Goal: Information Seeking & Learning: Find specific fact

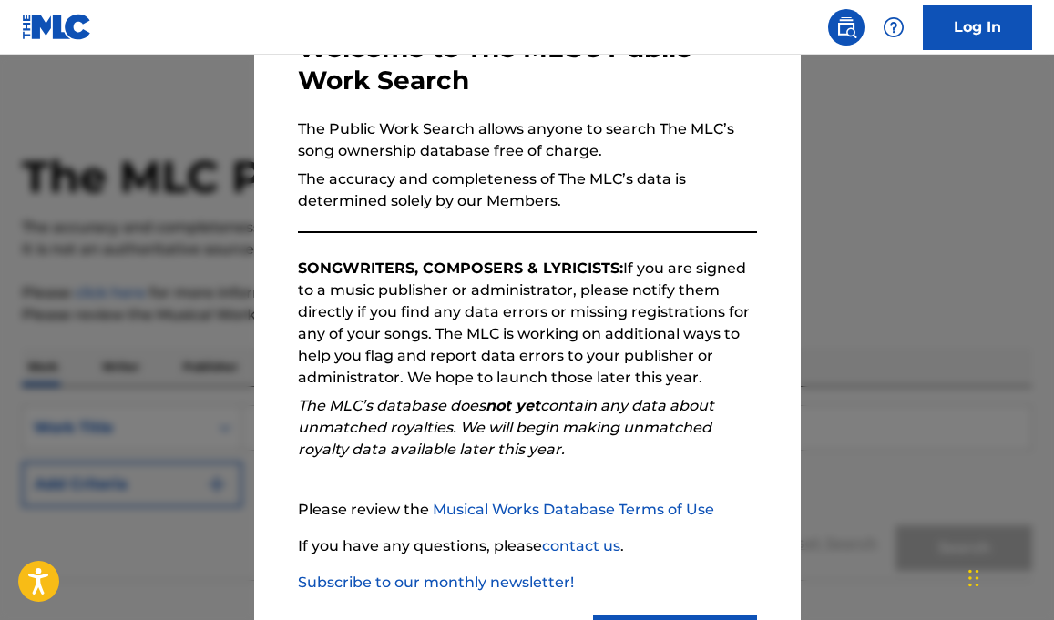
scroll to position [213, 0]
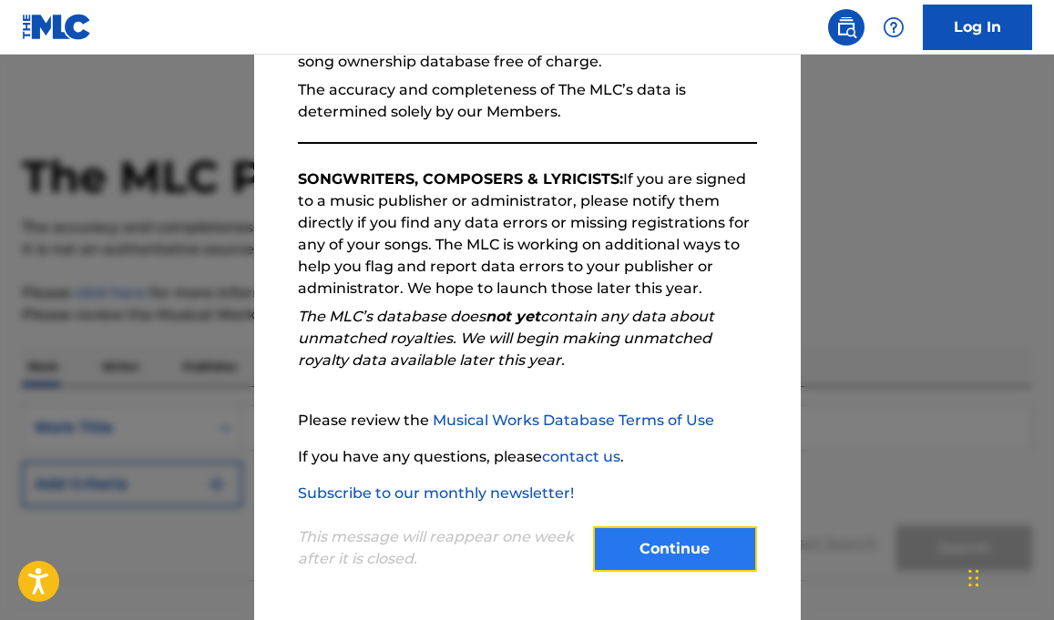
click at [675, 542] on button "Continue" at bounding box center [675, 550] width 164 height 46
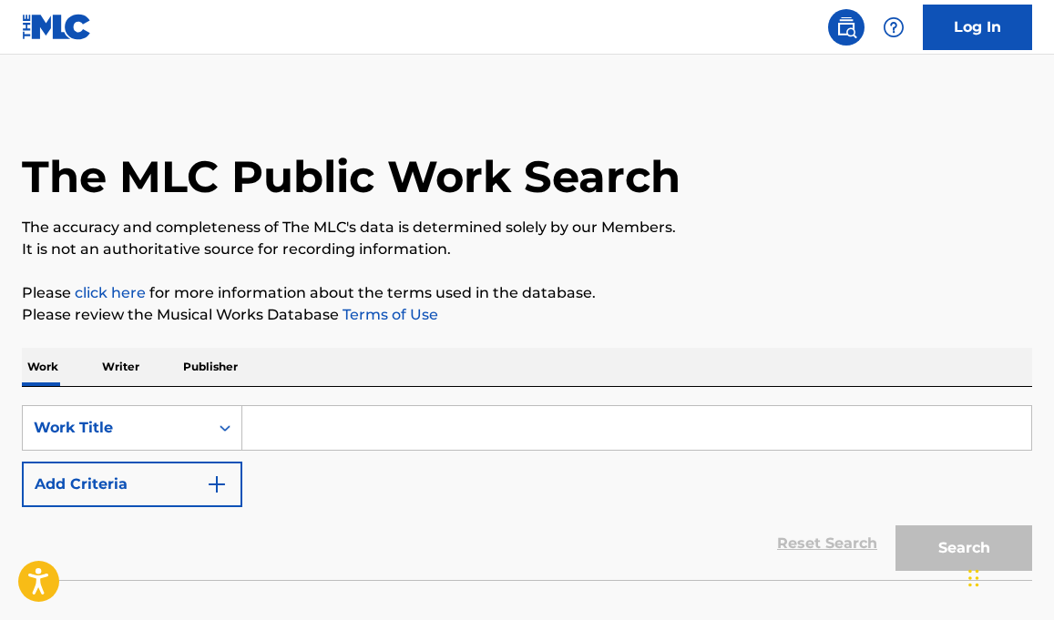
click at [220, 364] on p "Publisher" at bounding box center [211, 367] width 66 height 38
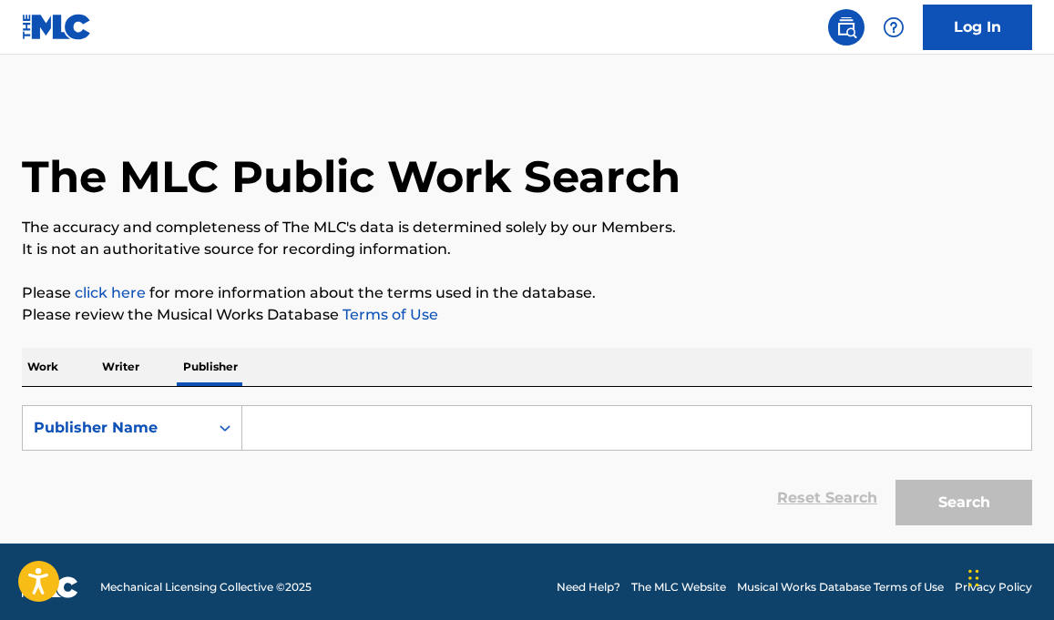
click at [273, 423] on input "Search Form" at bounding box center [636, 428] width 789 height 44
paste input "USI A MUSIC PUBLISHING"
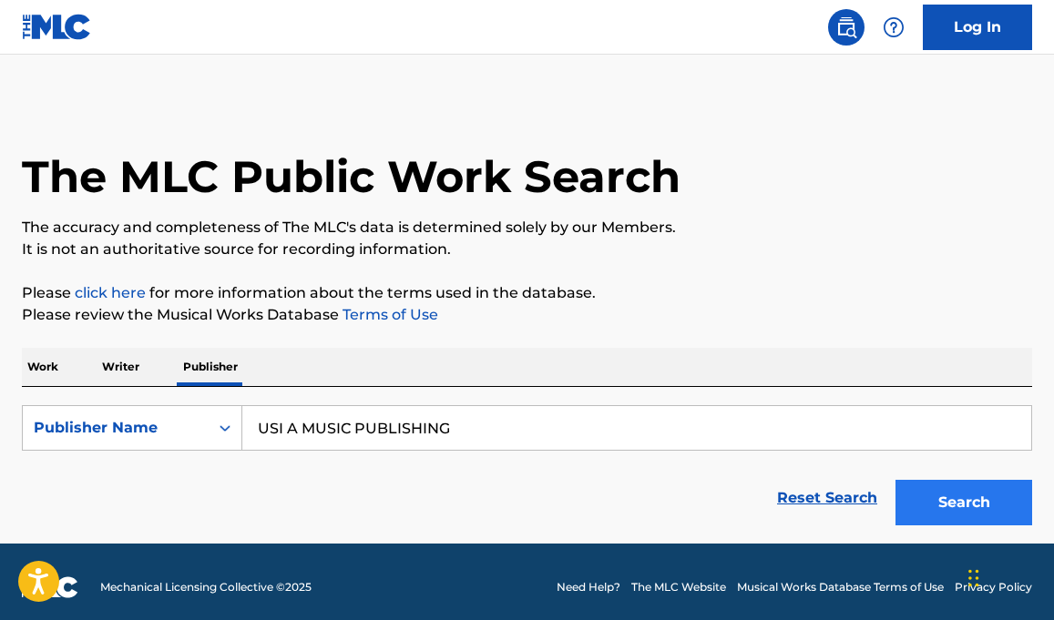
type input "USI A MUSIC PUBLISHING"
click at [934, 490] on button "Search" at bounding box center [963, 503] width 137 height 46
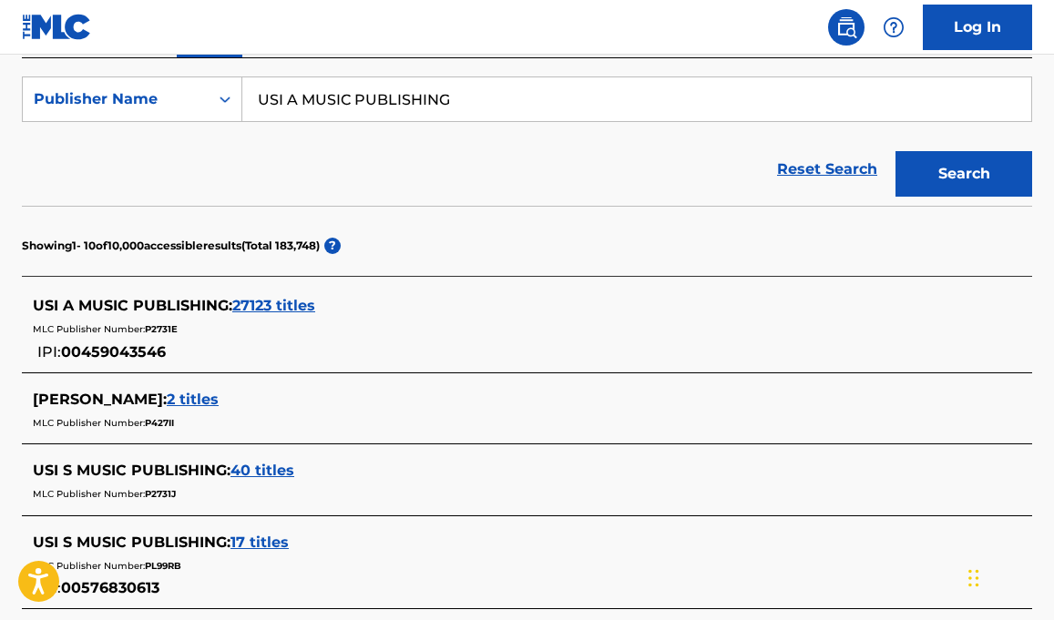
scroll to position [333, 0]
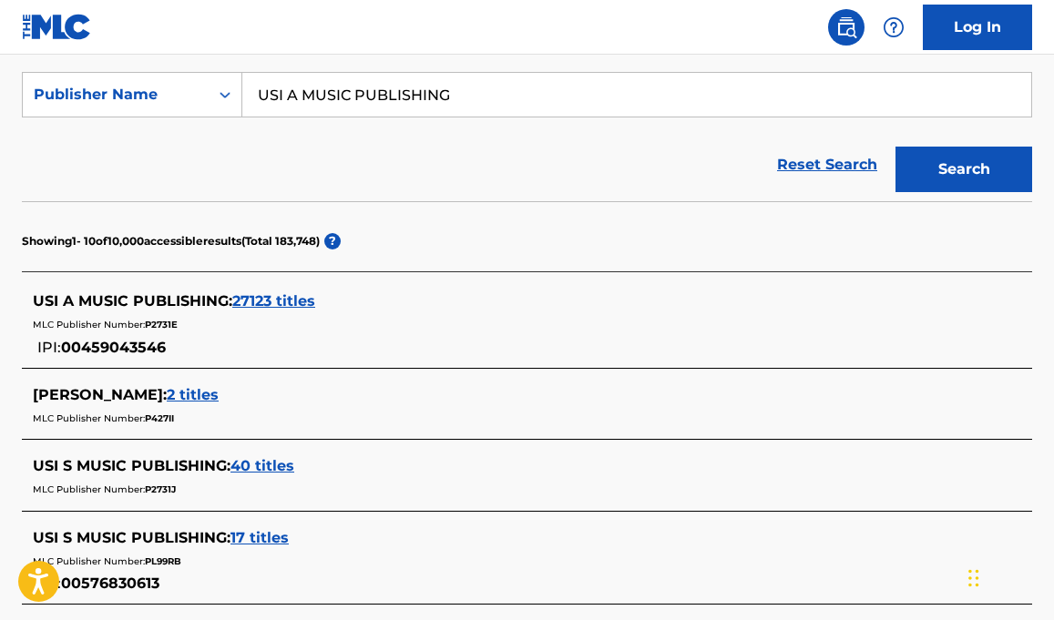
click at [264, 299] on span "27123 titles" at bounding box center [273, 300] width 83 height 17
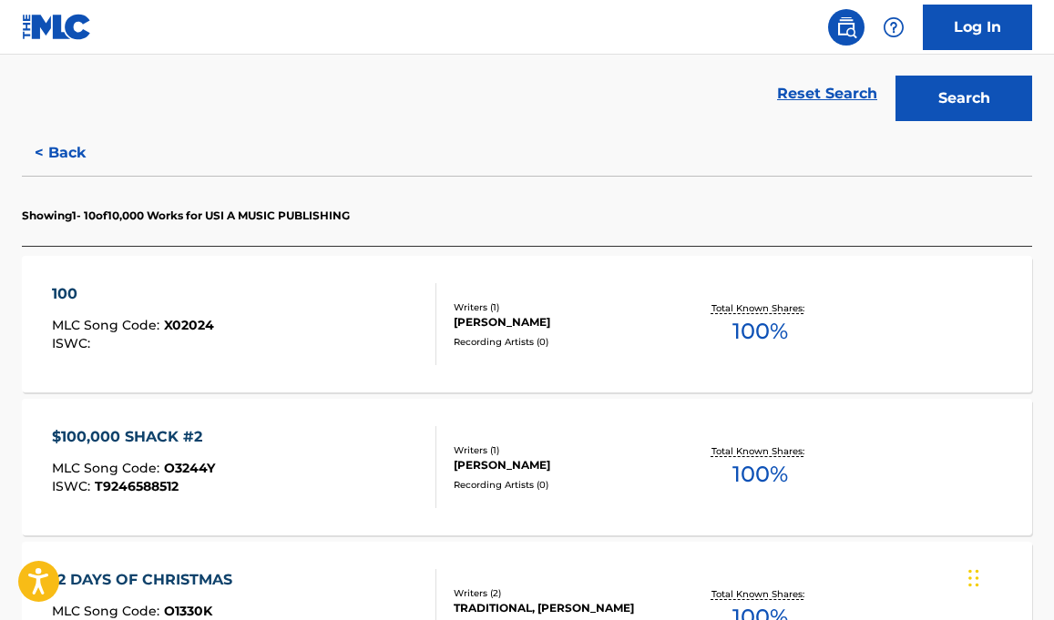
scroll to position [412, 0]
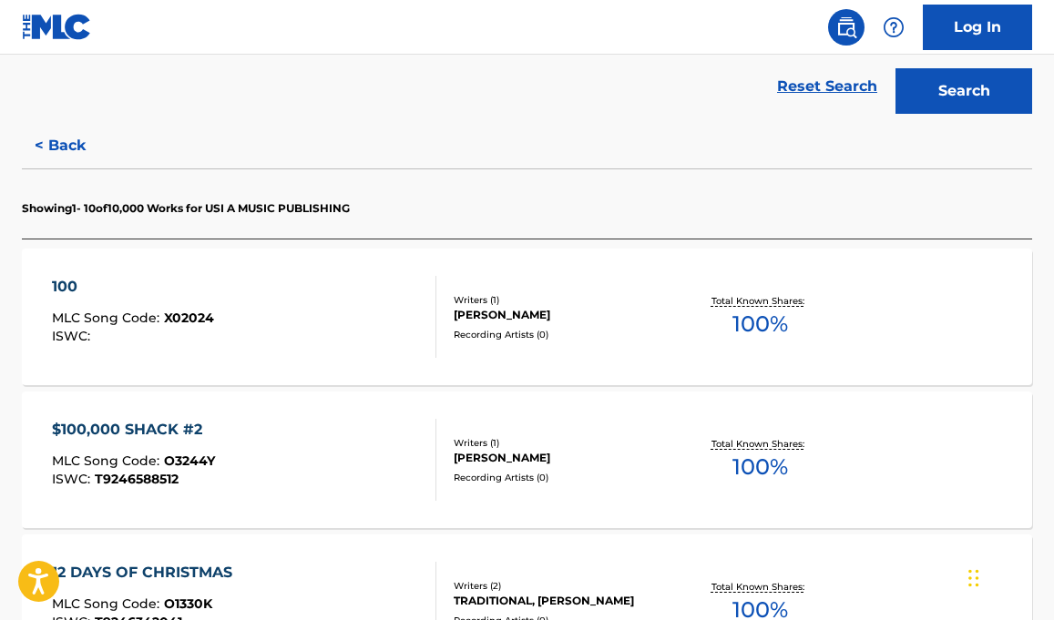
click at [753, 331] on span "100 %" at bounding box center [760, 324] width 56 height 33
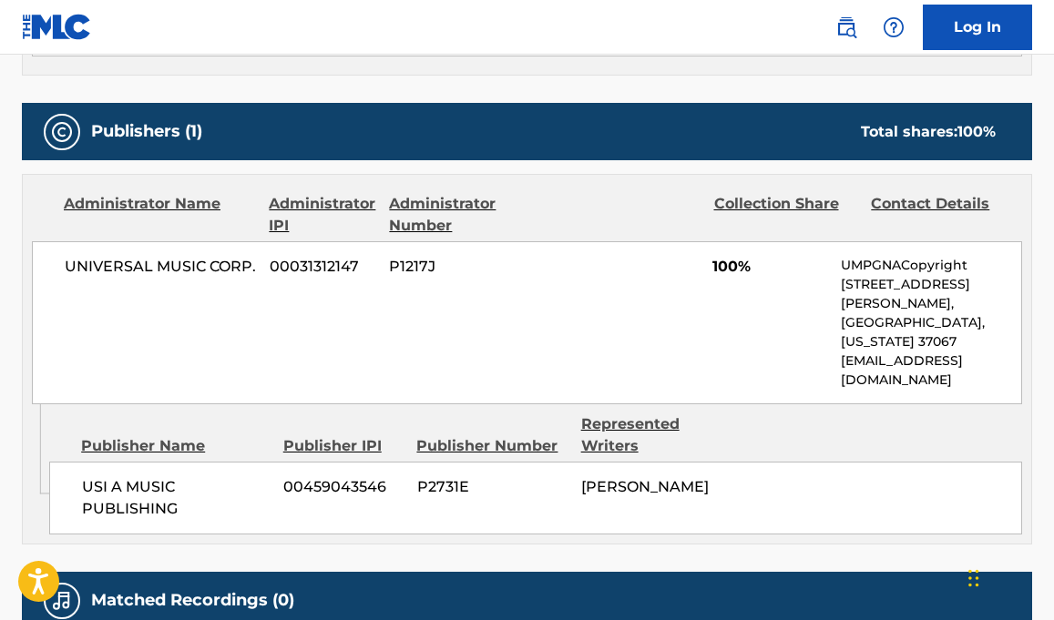
scroll to position [768, 0]
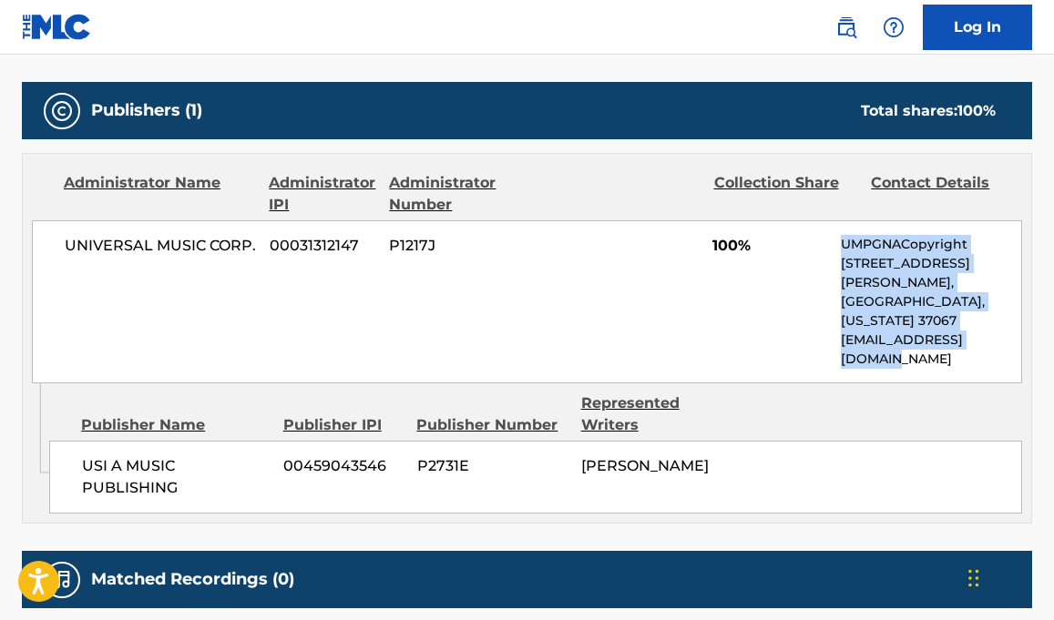
drag, startPoint x: 845, startPoint y: 242, endPoint x: 1021, endPoint y: 330, distance: 196.4
click at [1021, 330] on div "UMPGNACopyright [STREET_ADDRESS][PERSON_NAME][US_STATE] [EMAIL_ADDRESS][DOMAIN_…" at bounding box center [931, 302] width 180 height 134
click at [909, 331] on p "[EMAIL_ADDRESS][DOMAIN_NAME]" at bounding box center [931, 350] width 180 height 38
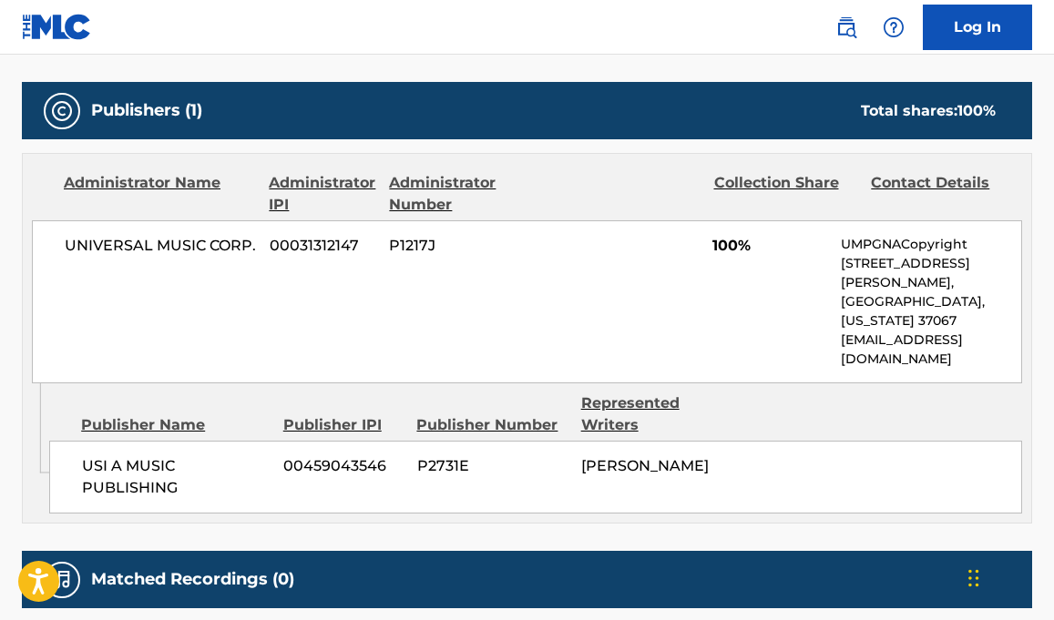
click at [909, 331] on p "[EMAIL_ADDRESS][DOMAIN_NAME]" at bounding box center [931, 350] width 180 height 38
drag, startPoint x: 581, startPoint y: 426, endPoint x: 680, endPoint y: 451, distance: 101.4
click at [680, 455] on div "[PERSON_NAME]" at bounding box center [656, 466] width 150 height 22
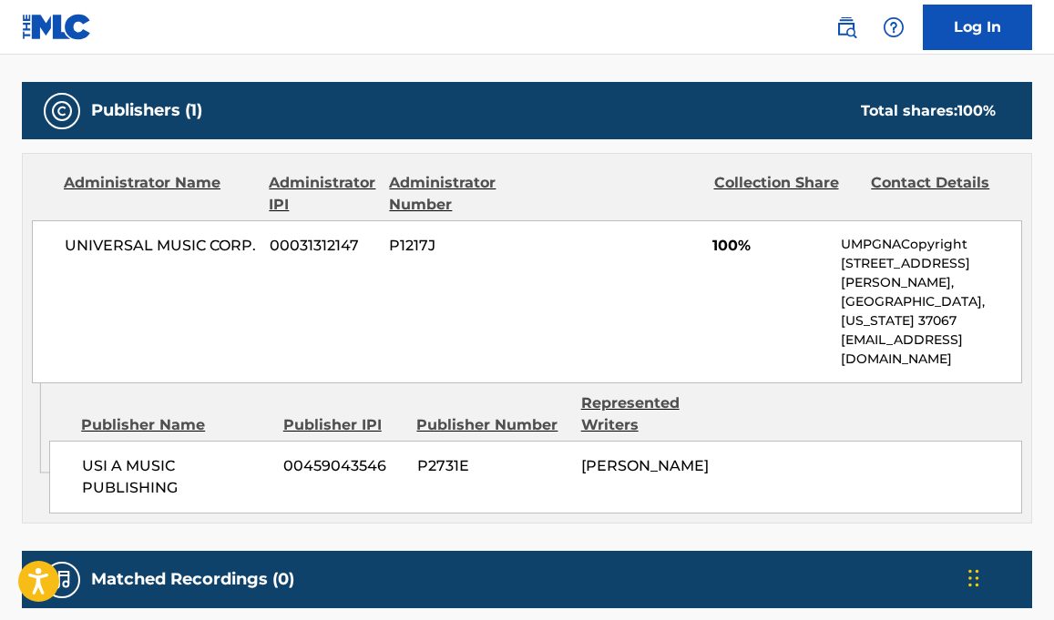
click at [680, 455] on div "[PERSON_NAME]" at bounding box center [656, 466] width 150 height 22
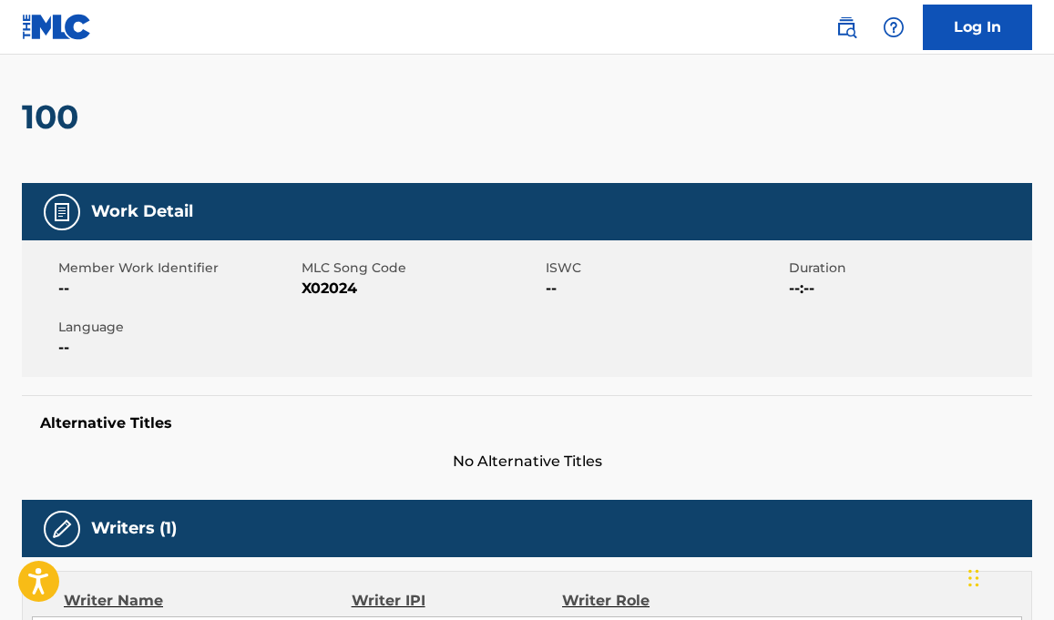
scroll to position [0, 0]
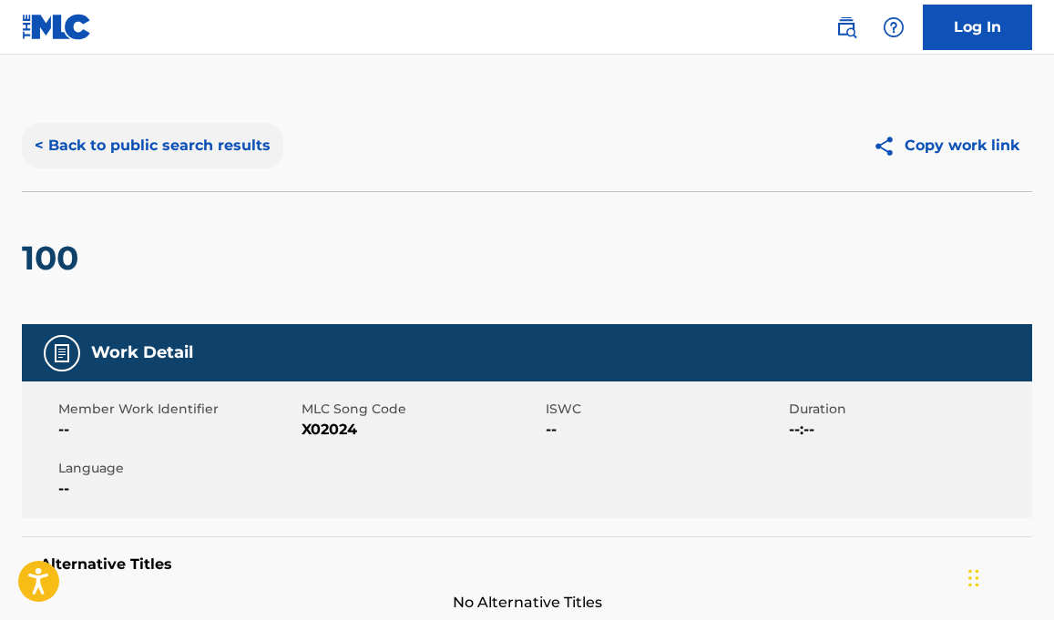
click at [146, 148] on button "< Back to public search results" at bounding box center [152, 146] width 261 height 46
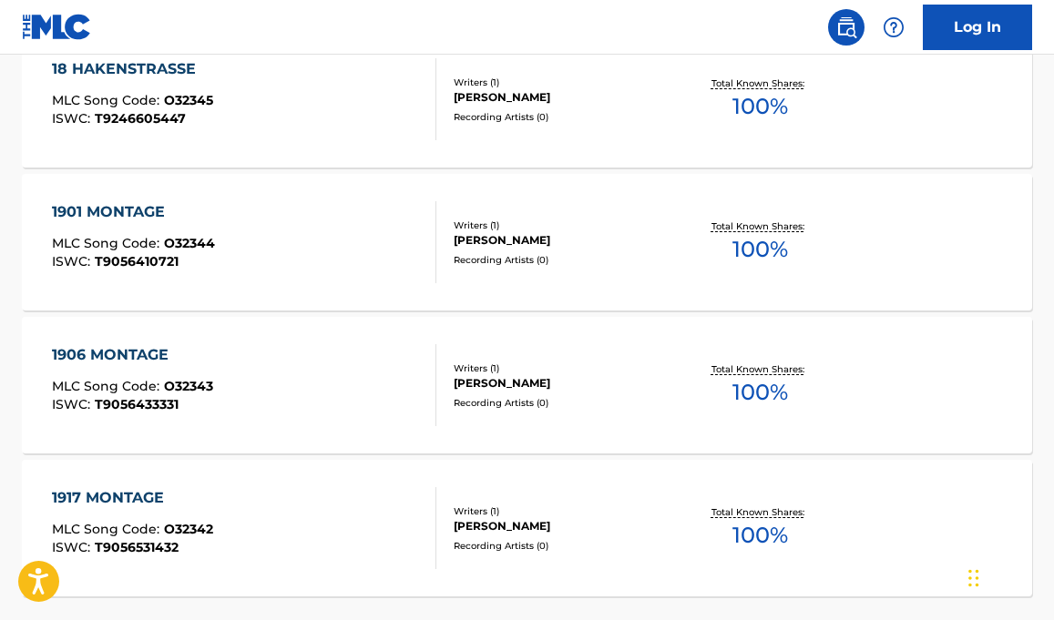
scroll to position [1683, 0]
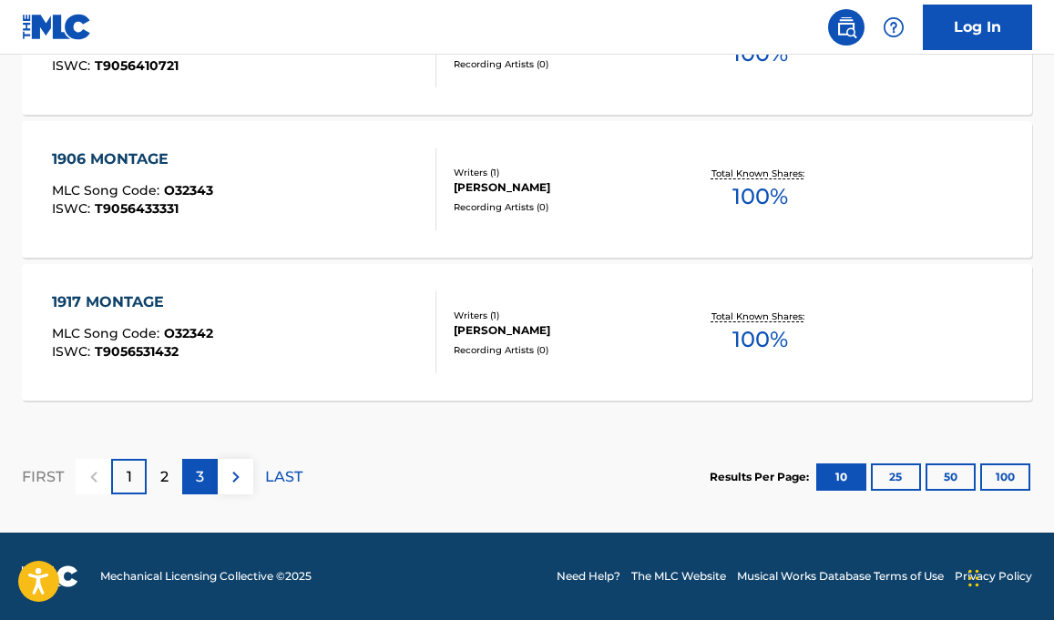
click at [199, 480] on p "3" at bounding box center [200, 477] width 8 height 22
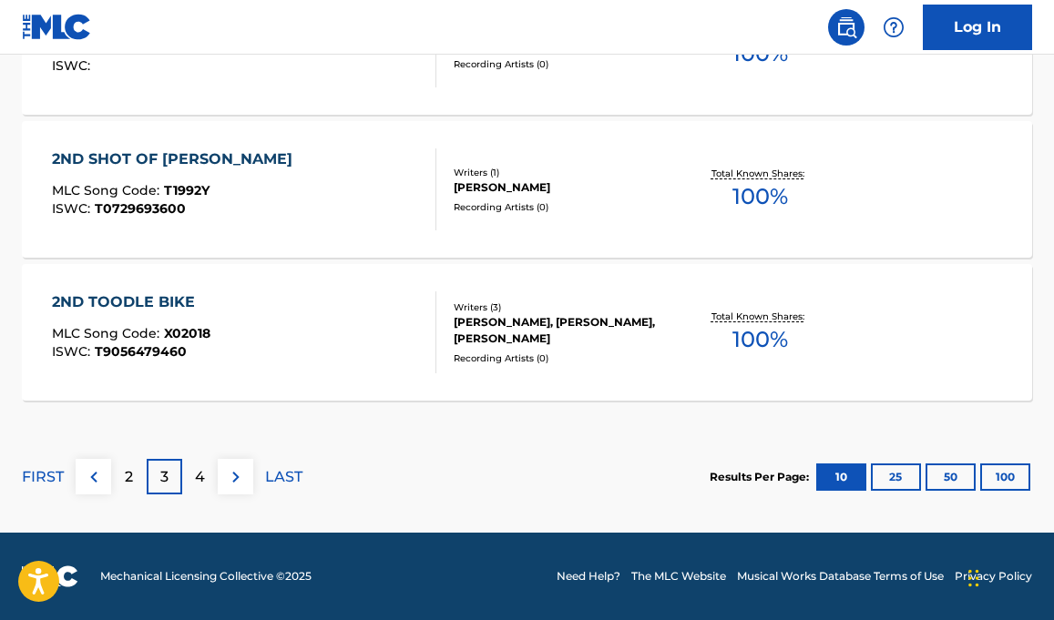
click at [768, 336] on span "100 %" at bounding box center [760, 339] width 56 height 33
